Goal: Task Accomplishment & Management: Manage account settings

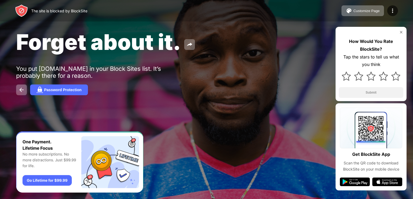
drag, startPoint x: 219, startPoint y: 29, endPoint x: 183, endPoint y: 18, distance: 38.1
click at [183, 18] on div "The site is blocked by BlockSite Customize Page Edit Block List Redirect Custom…" at bounding box center [206, 99] width 413 height 199
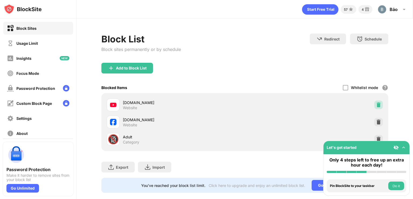
click at [376, 104] on img at bounding box center [378, 104] width 5 height 5
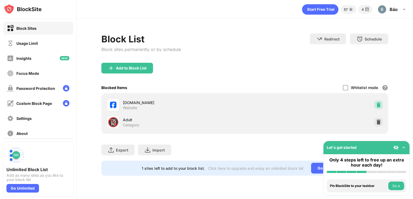
click at [378, 104] on img at bounding box center [378, 104] width 5 height 5
